Goal: Task Accomplishment & Management: Use online tool/utility

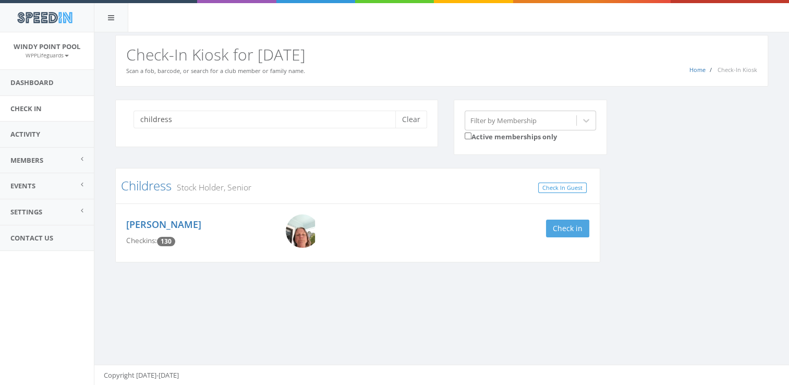
type input "childress"
click at [575, 224] on button "Check in" at bounding box center [567, 228] width 43 height 18
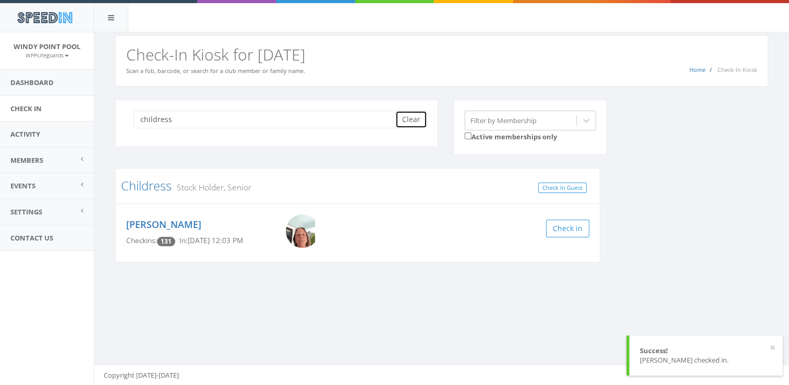
click at [417, 125] on button "Clear" at bounding box center [411, 119] width 32 height 18
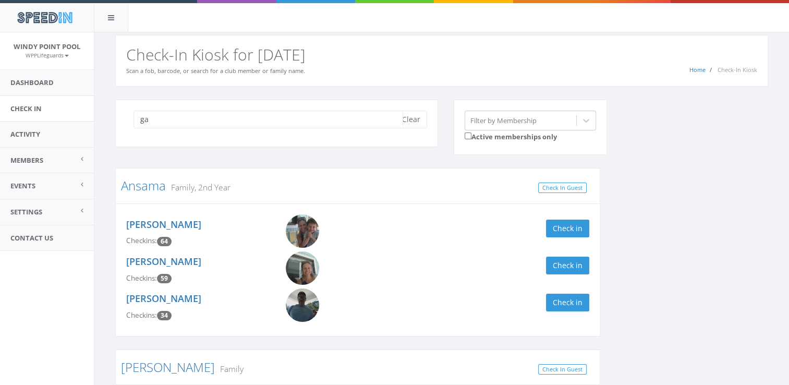
type input "g"
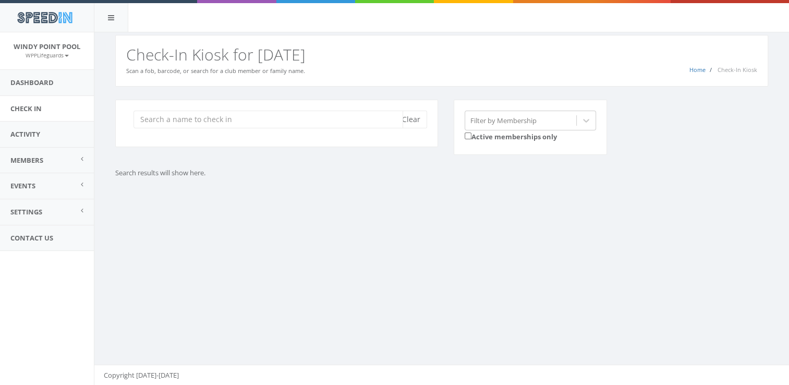
click at [237, 124] on input "search" at bounding box center [267, 119] width 269 height 18
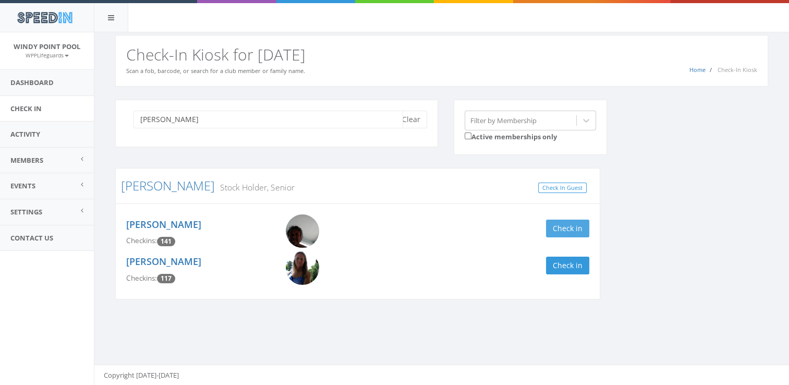
type input "[PERSON_NAME]"
click at [568, 232] on button "Check in" at bounding box center [567, 228] width 43 height 18
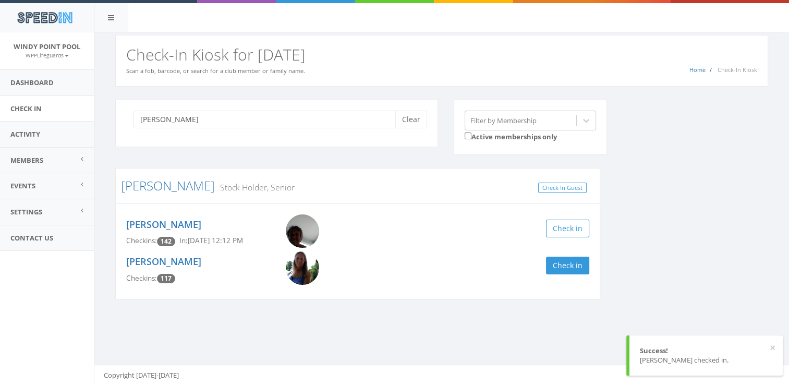
click at [562, 279] on div "[PERSON_NAME] Checkins: 117 Check in" at bounding box center [357, 269] width 478 height 37
click at [571, 265] on button "Check in" at bounding box center [567, 265] width 43 height 18
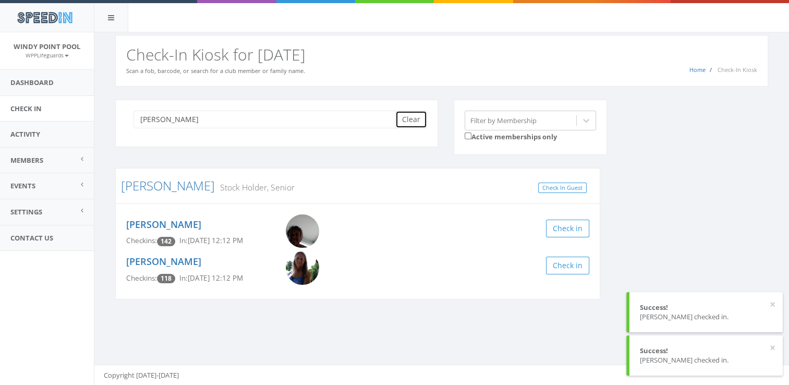
click at [417, 122] on button "Clear" at bounding box center [411, 119] width 32 height 18
